Goal: Answer question/provide support

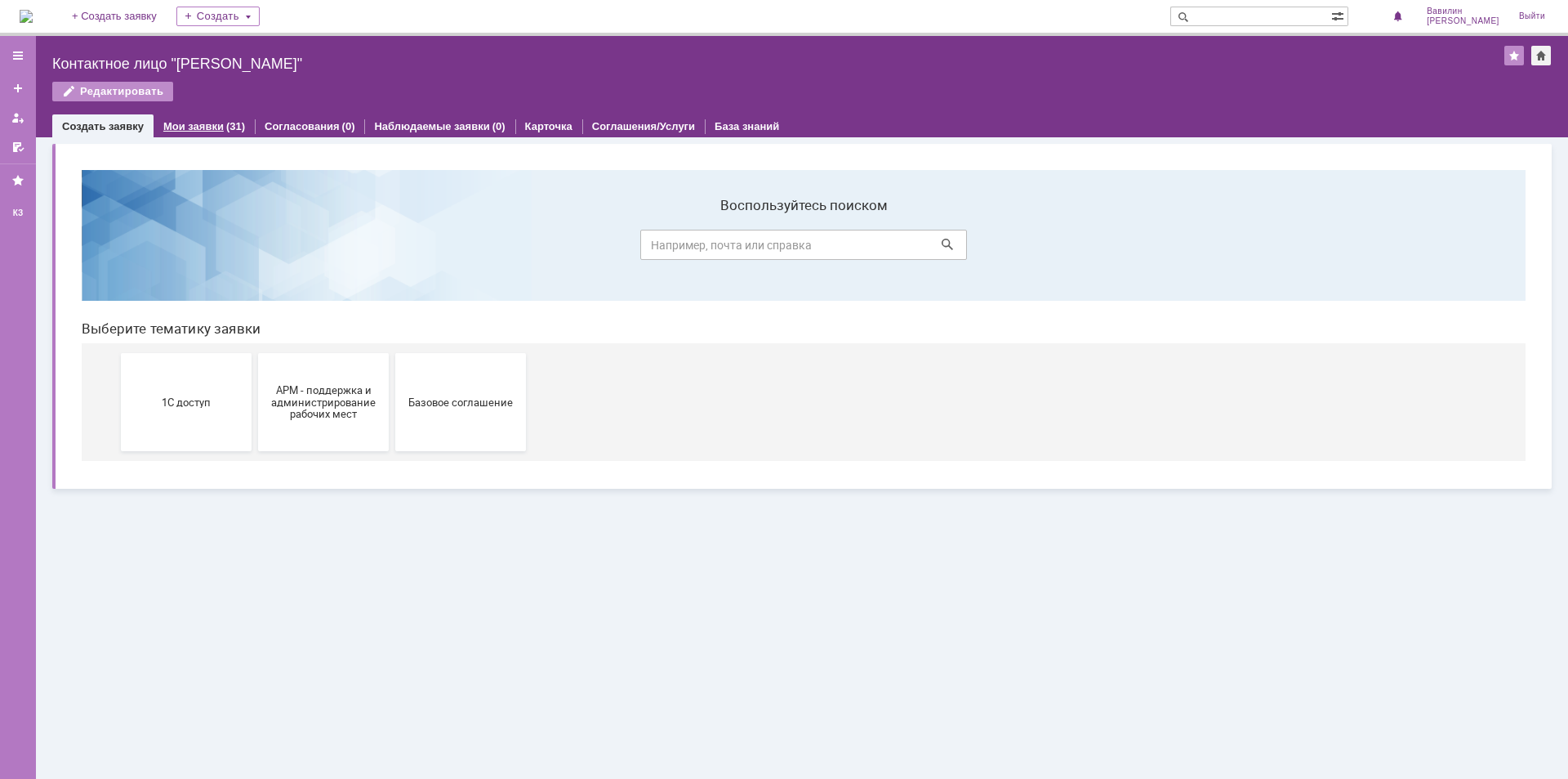
click at [202, 117] on div "Мои заявки (31)" at bounding box center [204, 126] width 102 height 24
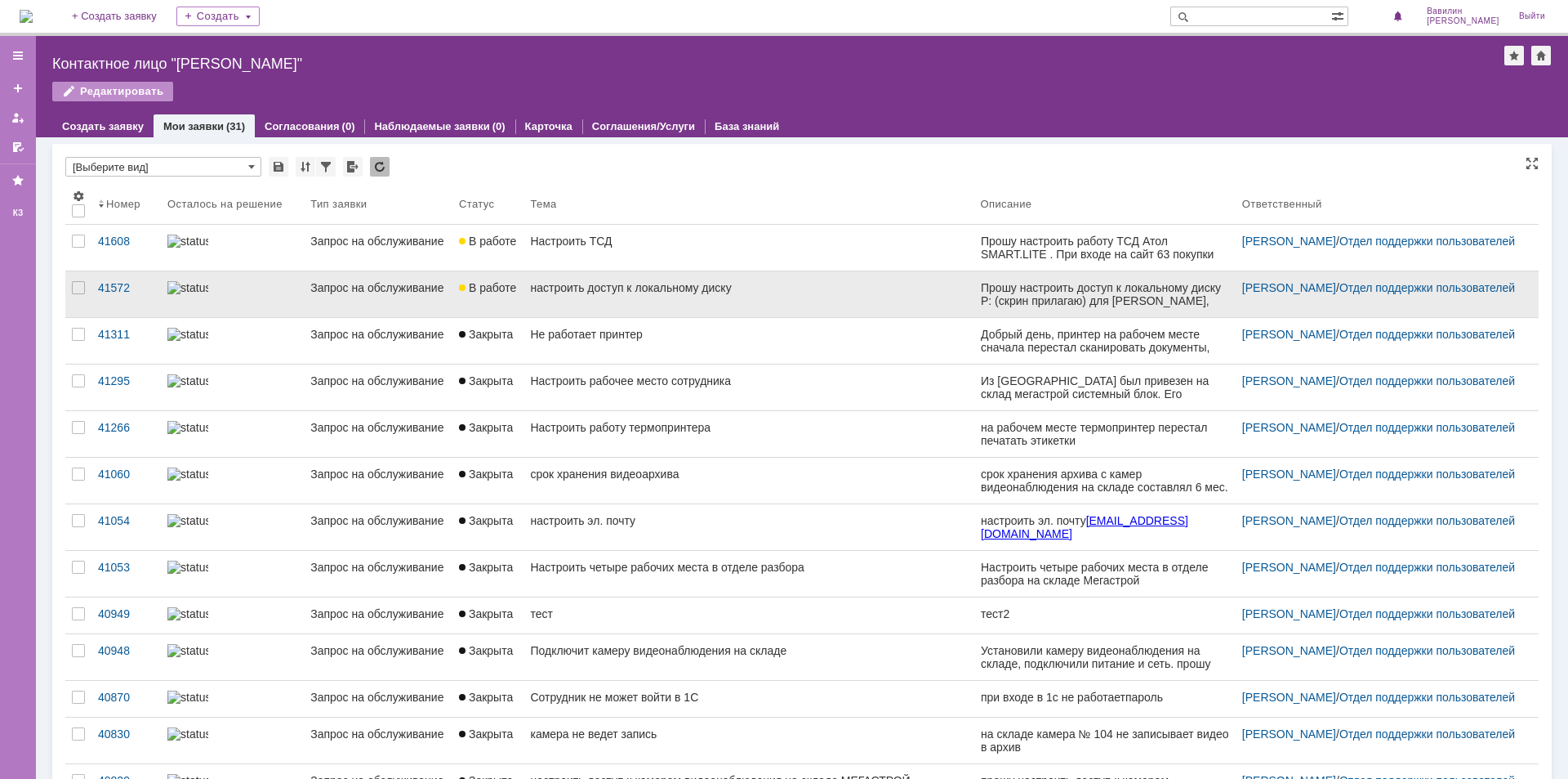
click at [358, 284] on div "Запрос на обслуживание" at bounding box center [378, 287] width 135 height 13
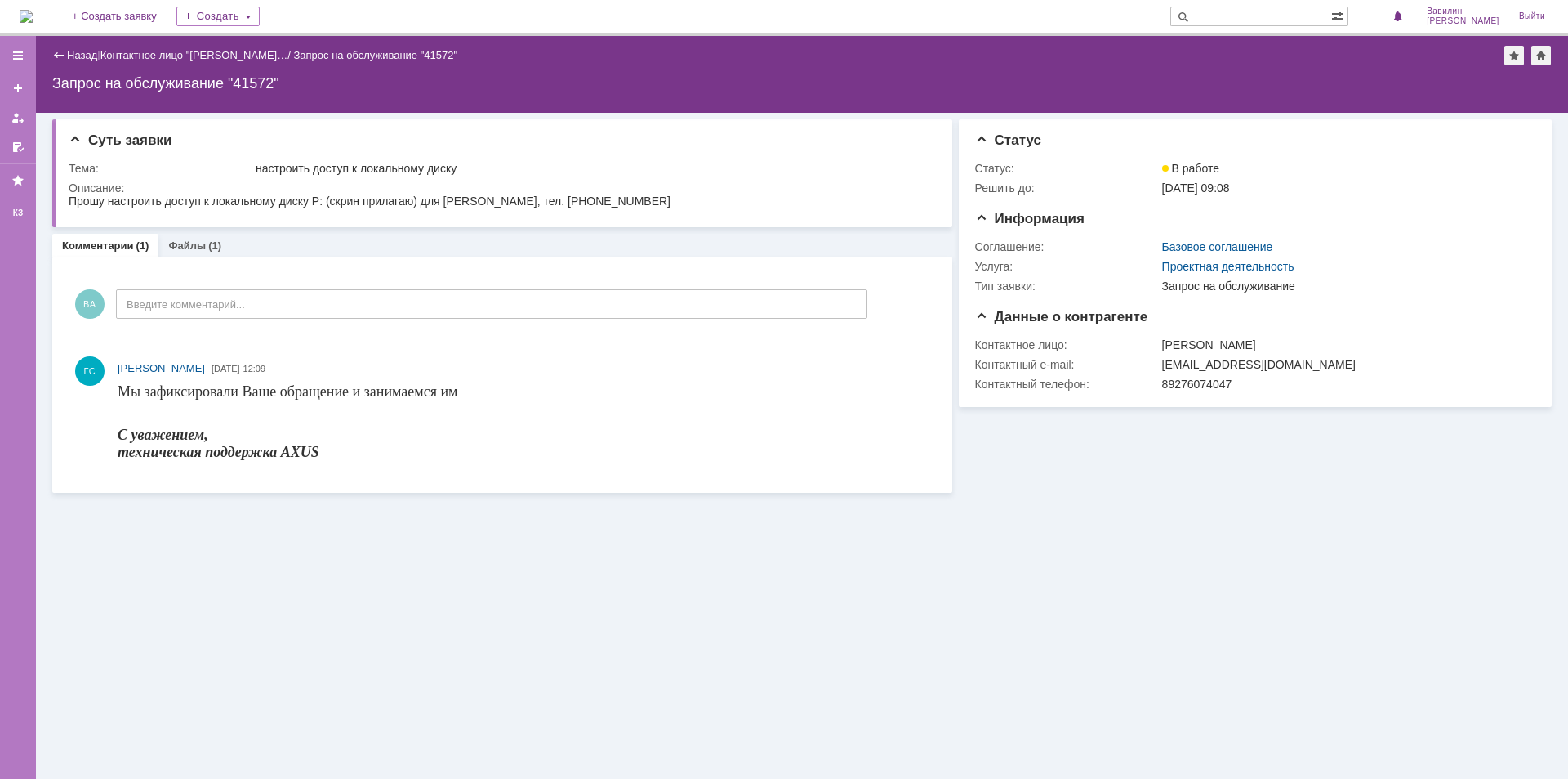
click at [58, 61] on div "Назад" at bounding box center [75, 55] width 45 height 12
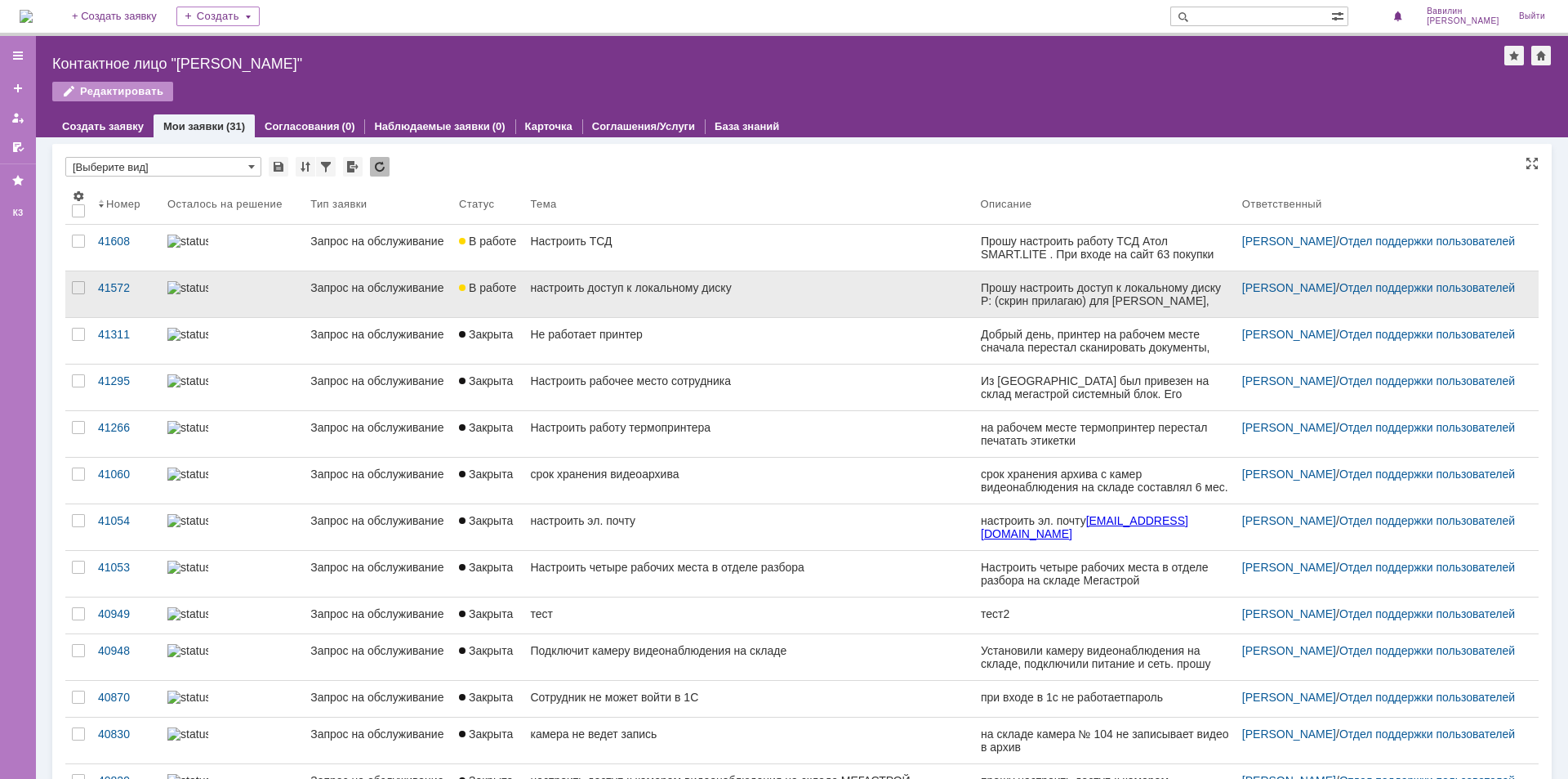
click at [182, 291] on img at bounding box center [188, 287] width 41 height 13
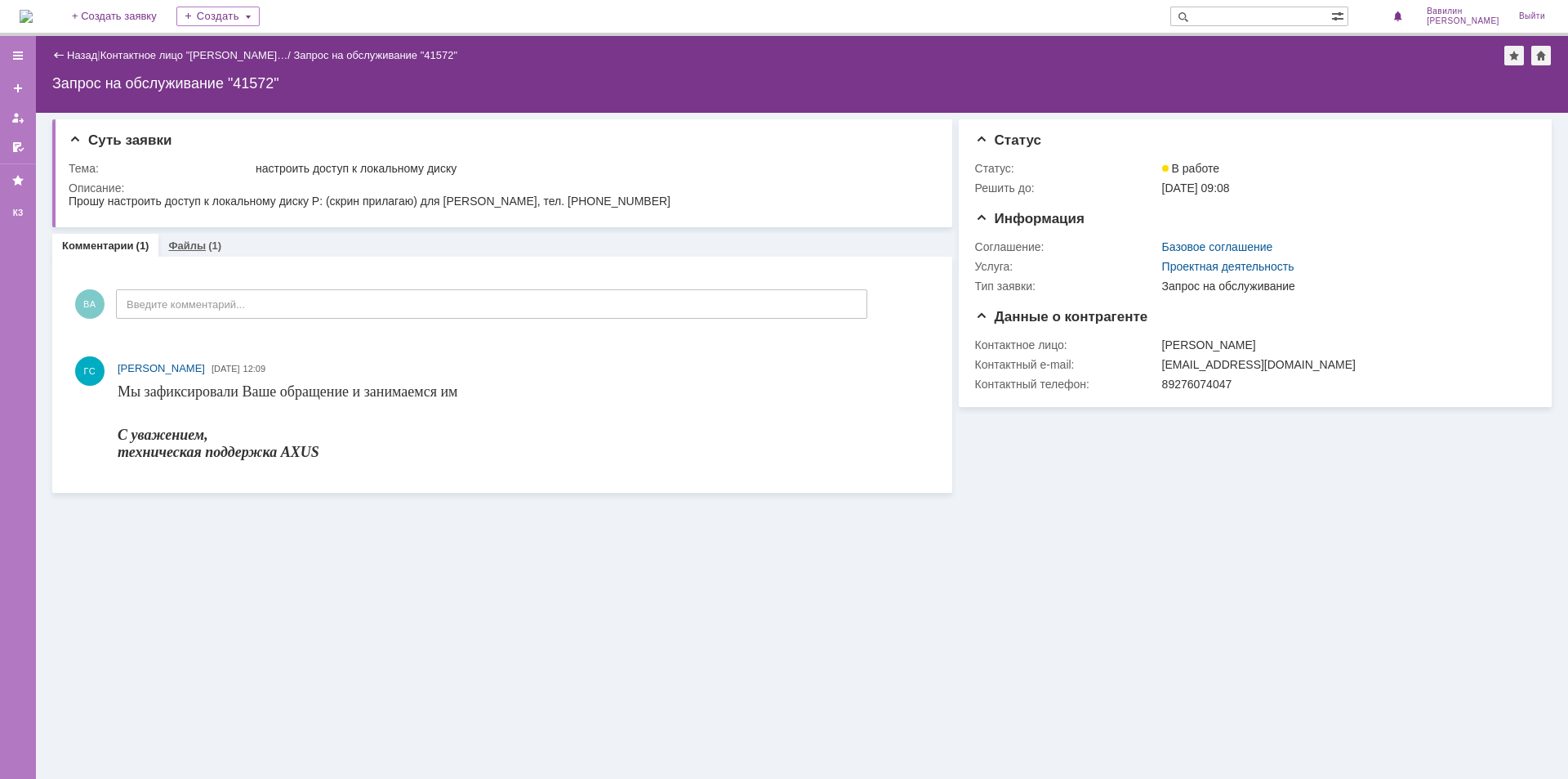
click at [180, 241] on link "Файлы" at bounding box center [187, 246] width 37 height 12
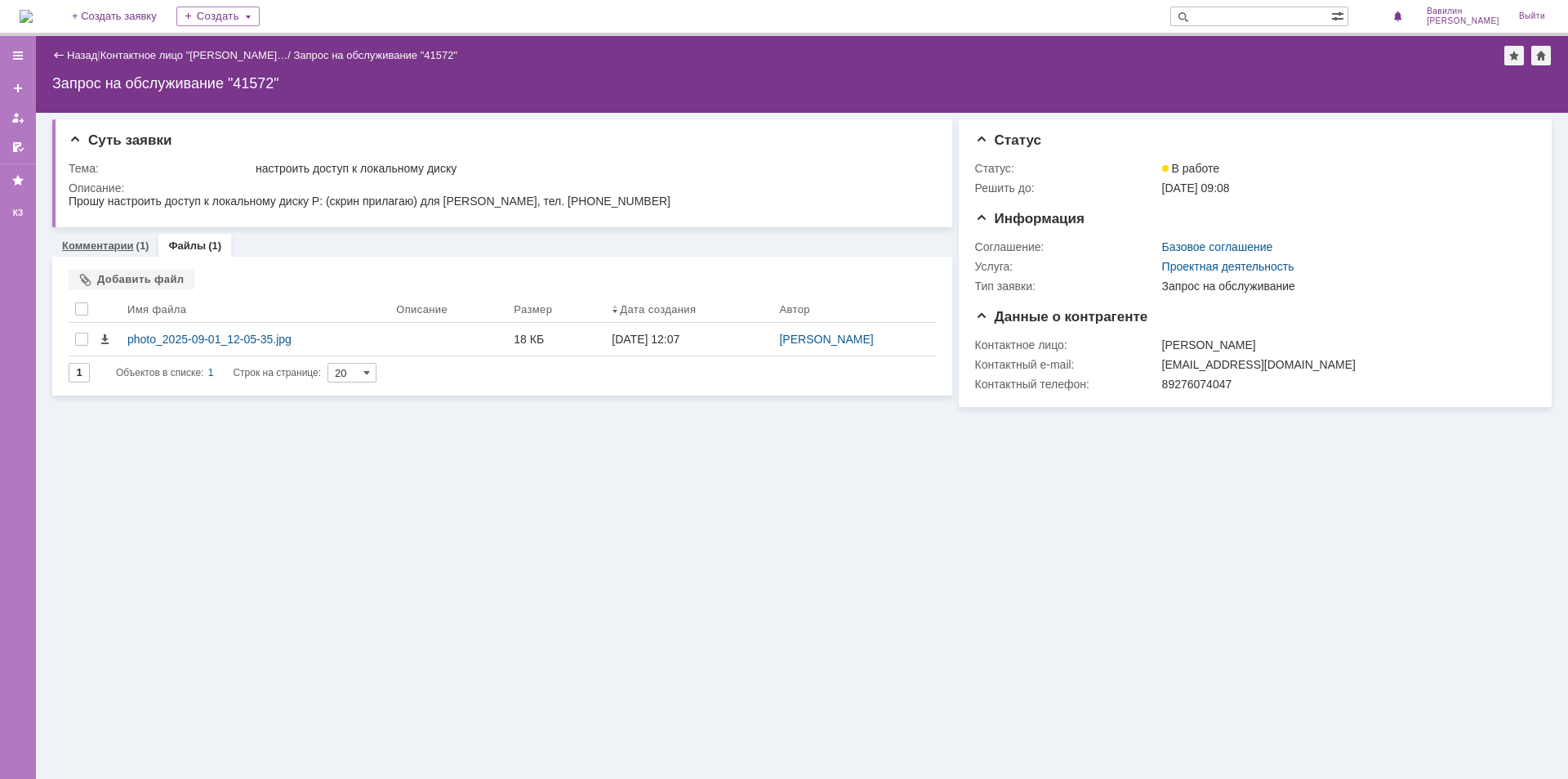
click at [117, 253] on div "Комментарии (1)" at bounding box center [105, 245] width 106 height 24
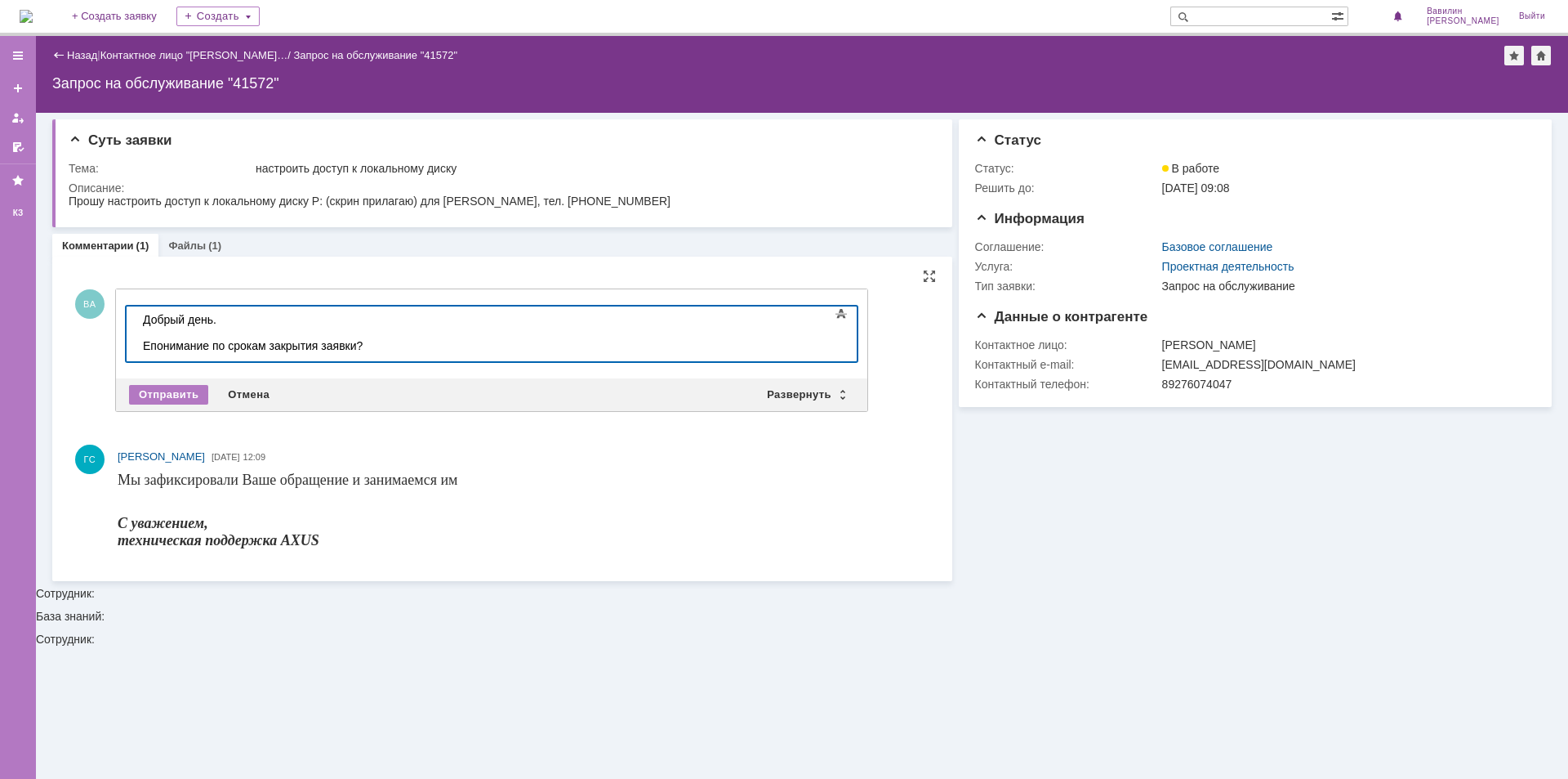
click at [148, 346] on div "Епонимание по срокам закрытия заявки?" at bounding box center [258, 345] width 232 height 13
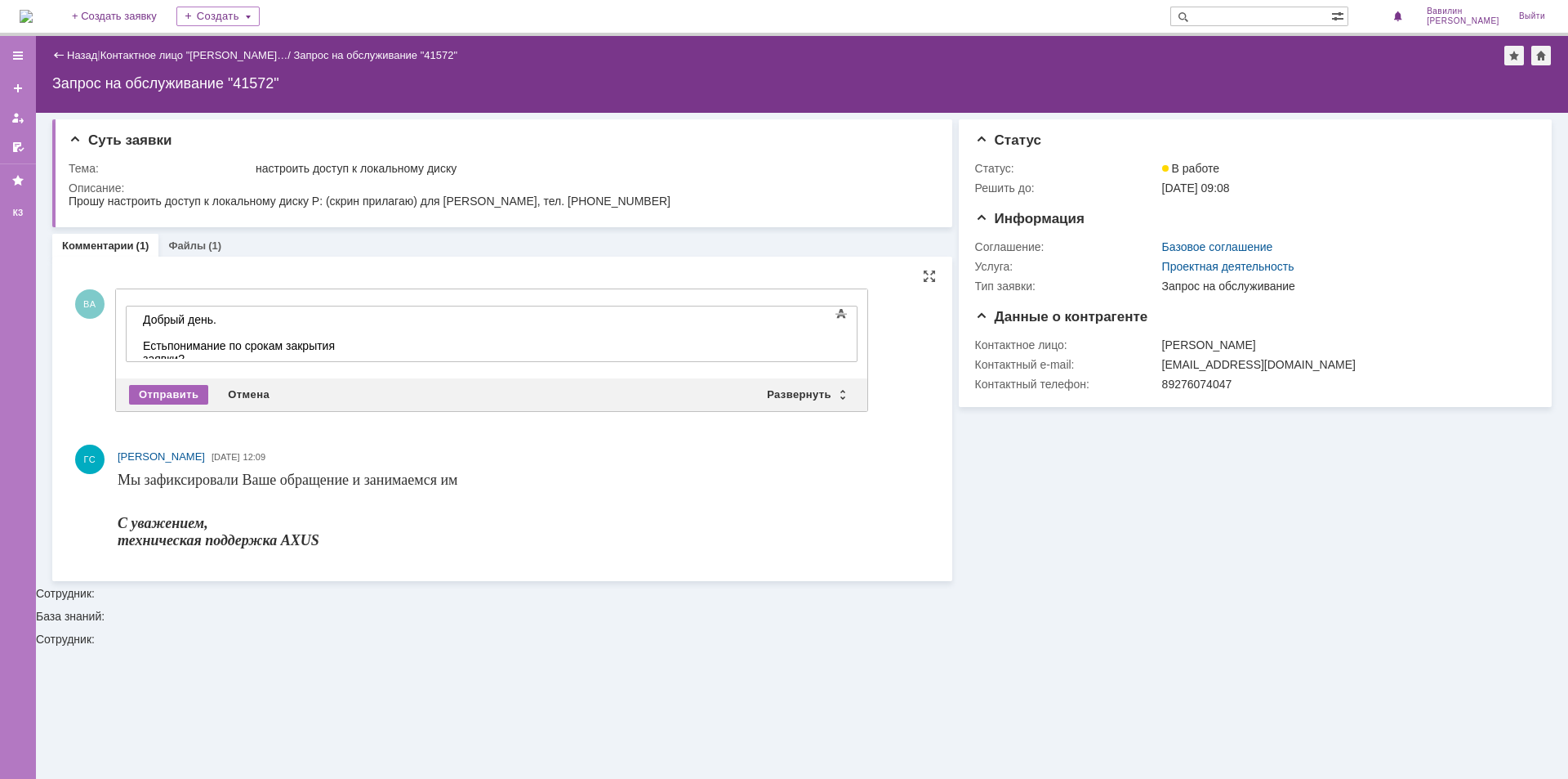
click at [176, 397] on div "Отправить" at bounding box center [168, 395] width 79 height 20
